Goal: Navigation & Orientation: Find specific page/section

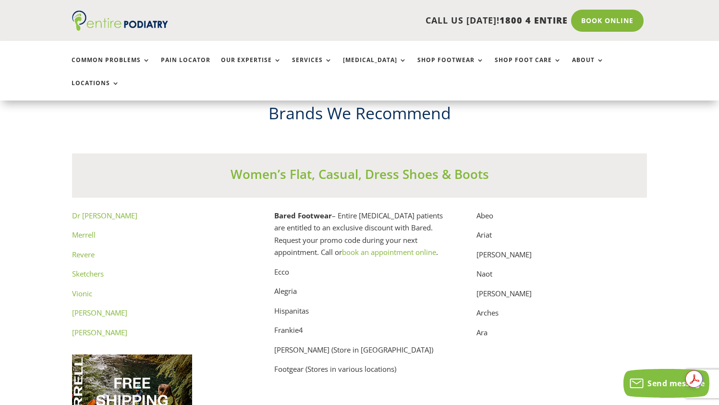
scroll to position [4914, 0]
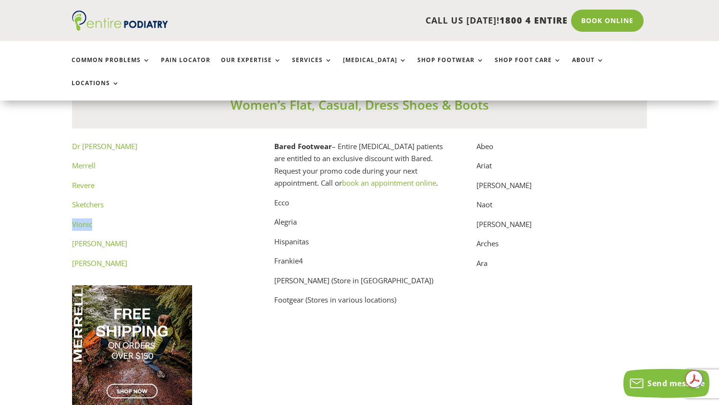
click at [198, 237] on p "Windsor Smith" at bounding box center [157, 247] width 171 height 20
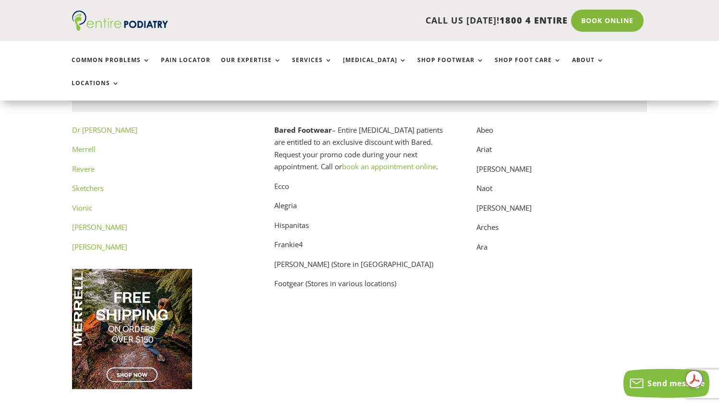
scroll to position [4931, 0]
click at [227, 240] on p "Dr Martens" at bounding box center [157, 246] width 171 height 12
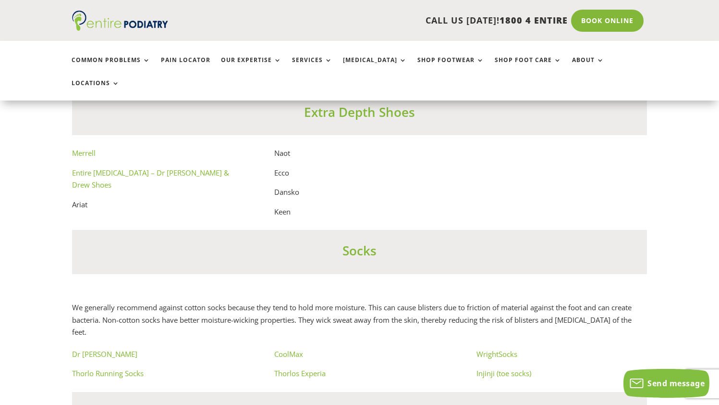
scroll to position [5428, 0]
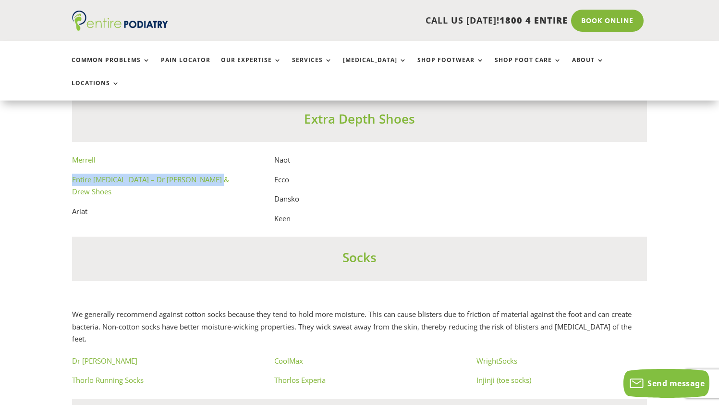
click at [222, 237] on div "Socks" at bounding box center [360, 258] width 576 height 44
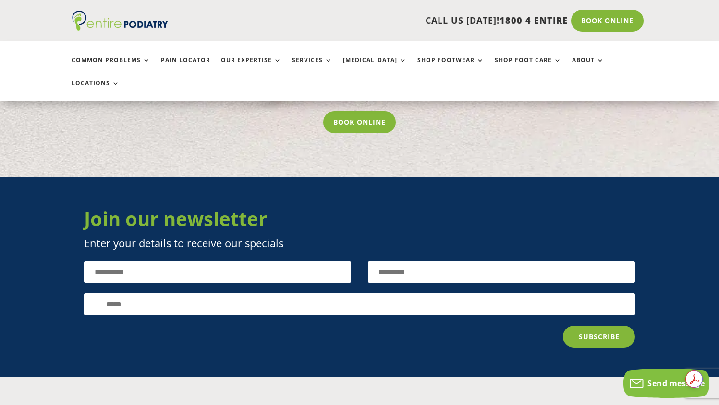
scroll to position [7521, 0]
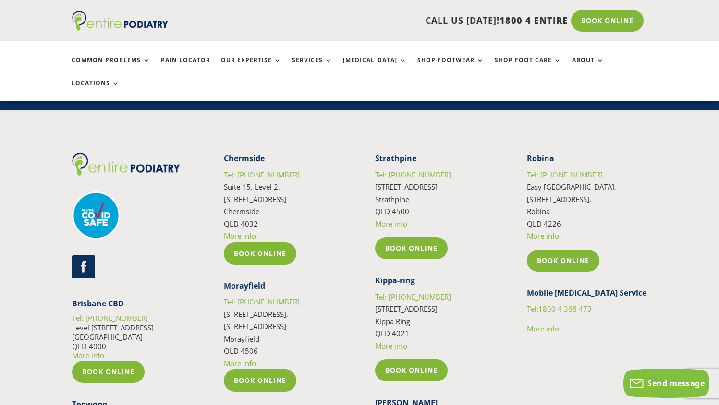
scroll to position [1866, 0]
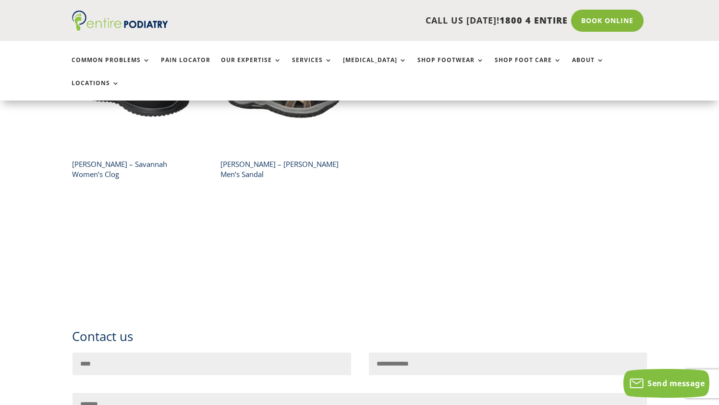
scroll to position [869, 0]
